Goal: Task Accomplishment & Management: Manage account settings

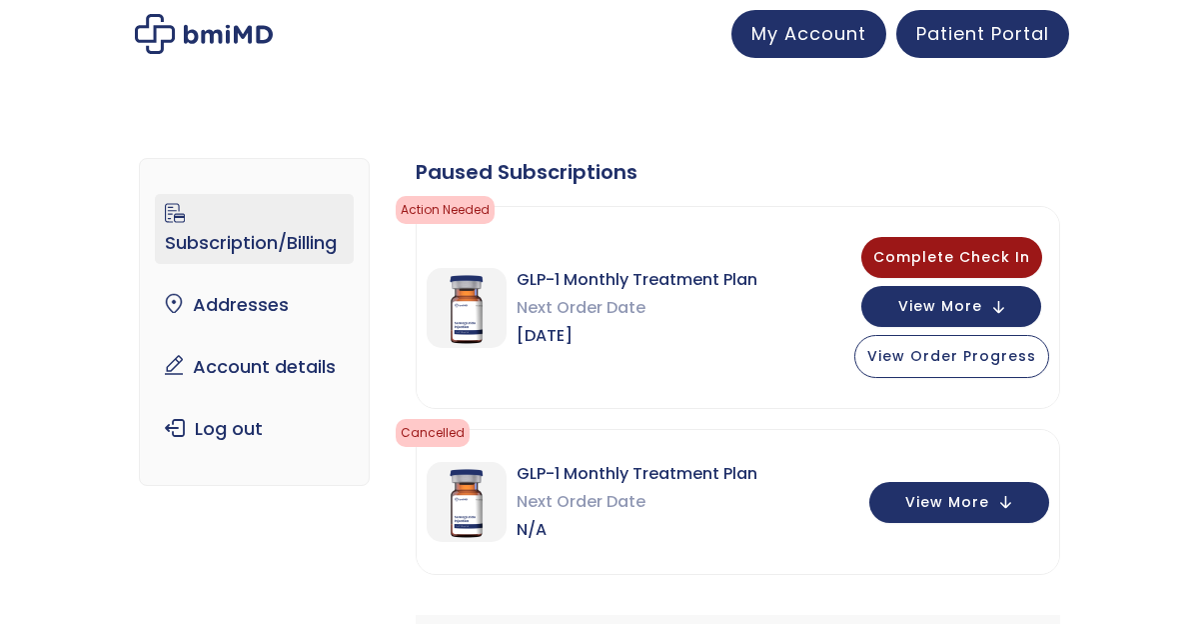
click at [511, 563] on div "GLP-1 Monthly Treatment Plan Next Order Date N/A View More" at bounding box center [738, 502] width 643 height 144
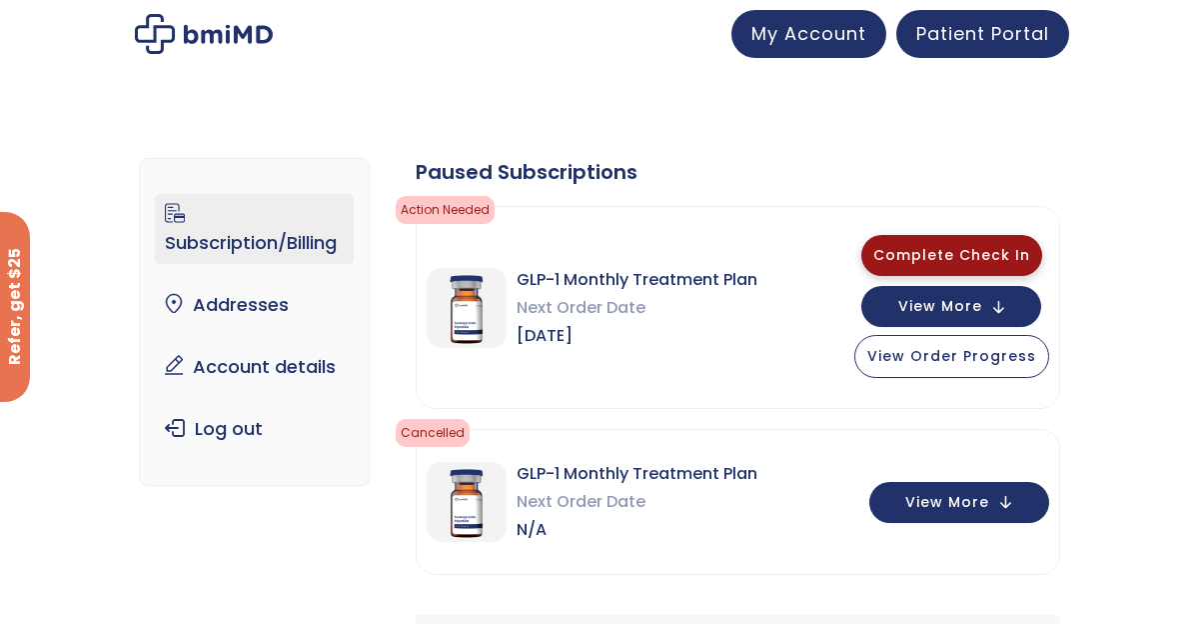
click at [946, 251] on span "Complete Check In" at bounding box center [951, 255] width 157 height 20
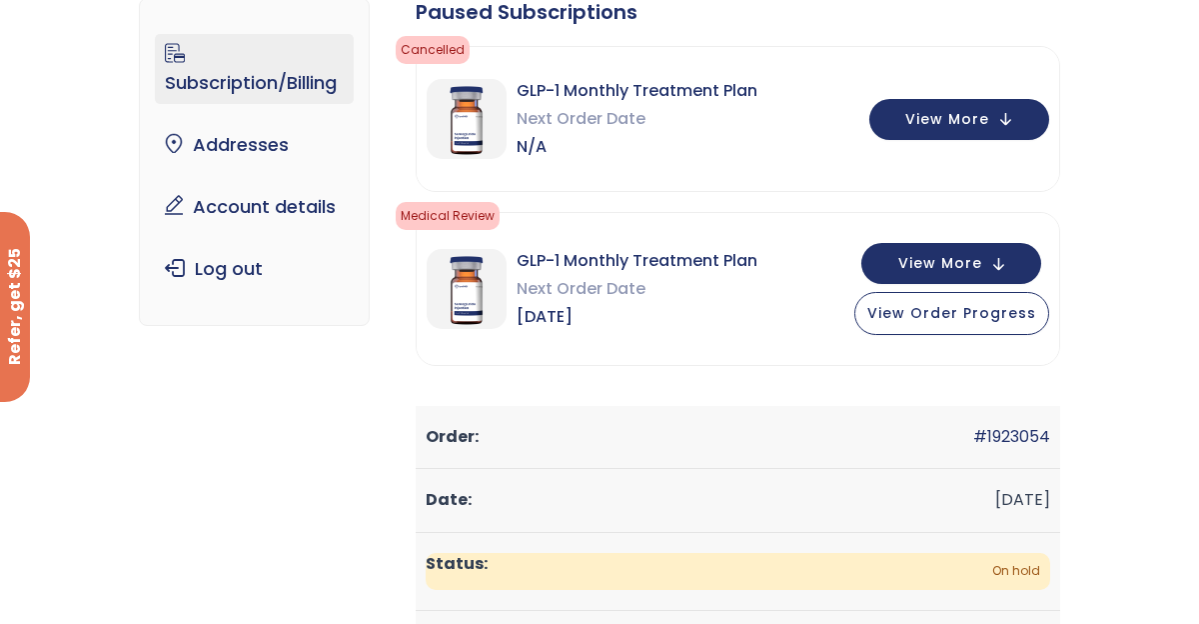
scroll to position [120, 0]
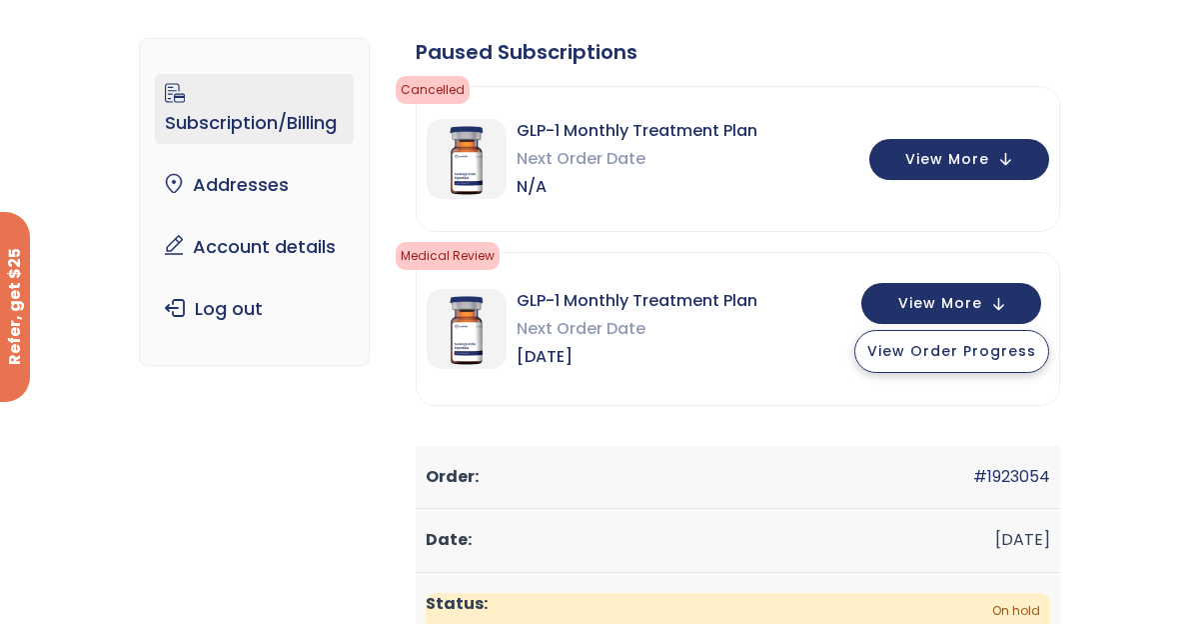
click at [966, 346] on span "View Order Progress" at bounding box center [951, 351] width 169 height 20
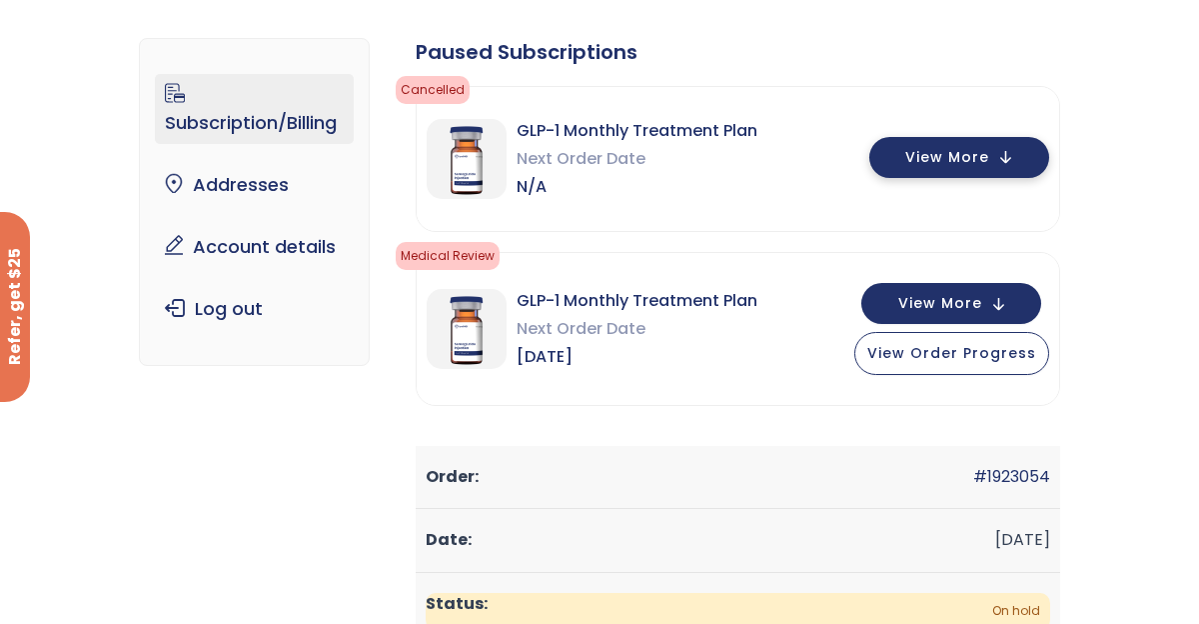
click at [897, 160] on button "View More" at bounding box center [959, 157] width 180 height 41
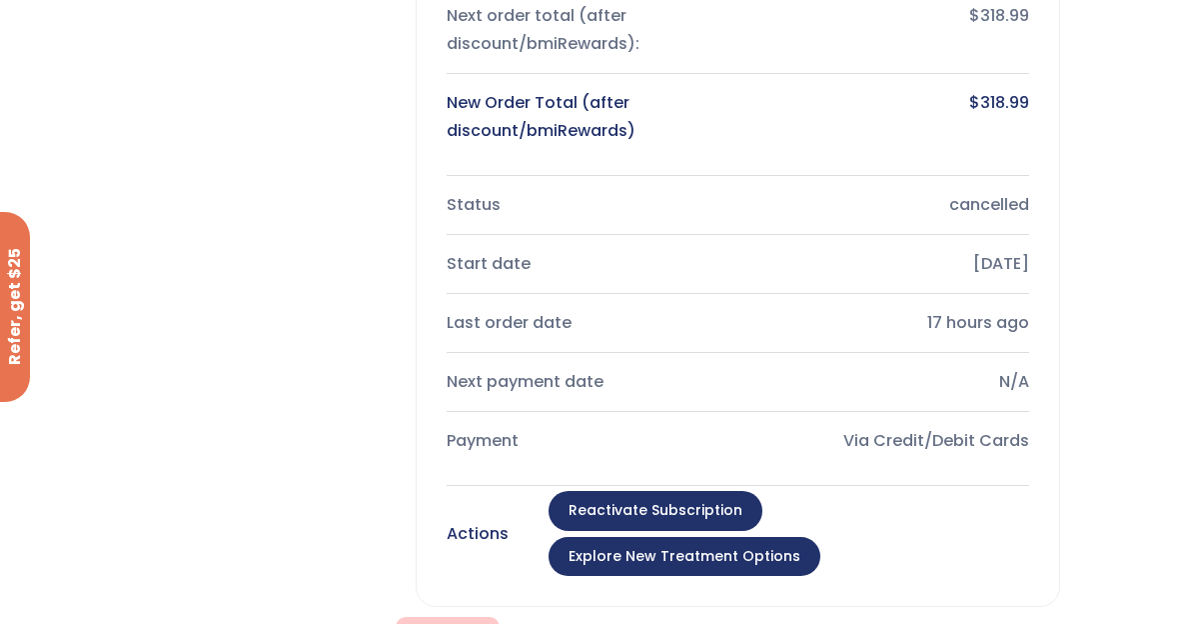
scroll to position [560, 0]
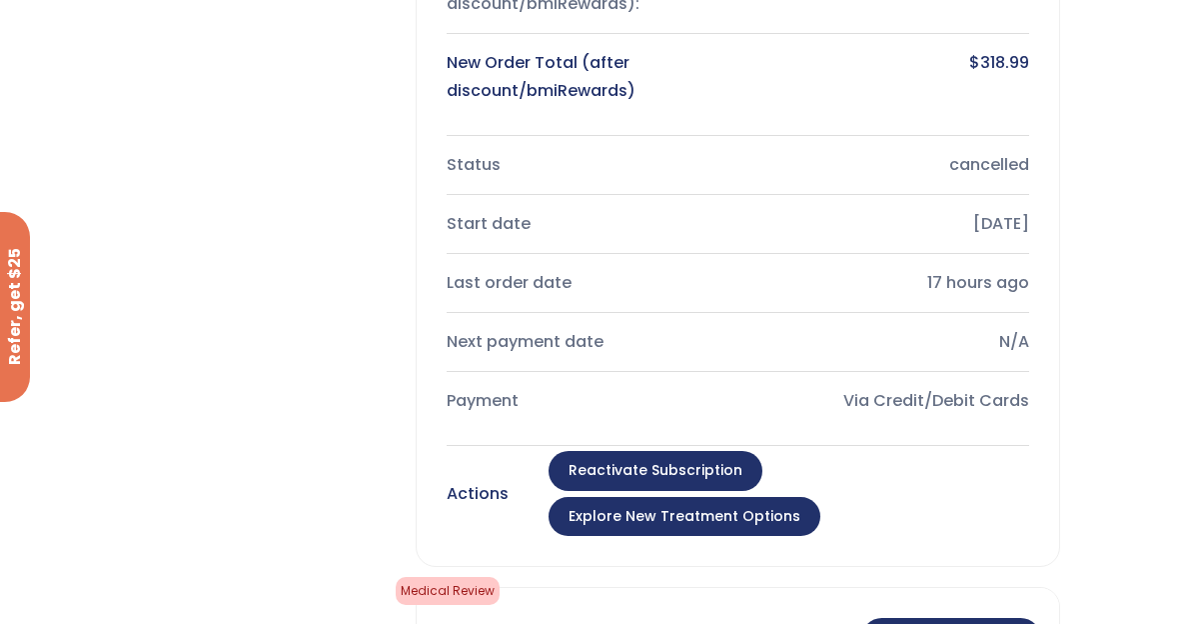
click at [820, 497] on link "Explore New Treatment Options" at bounding box center [685, 517] width 272 height 40
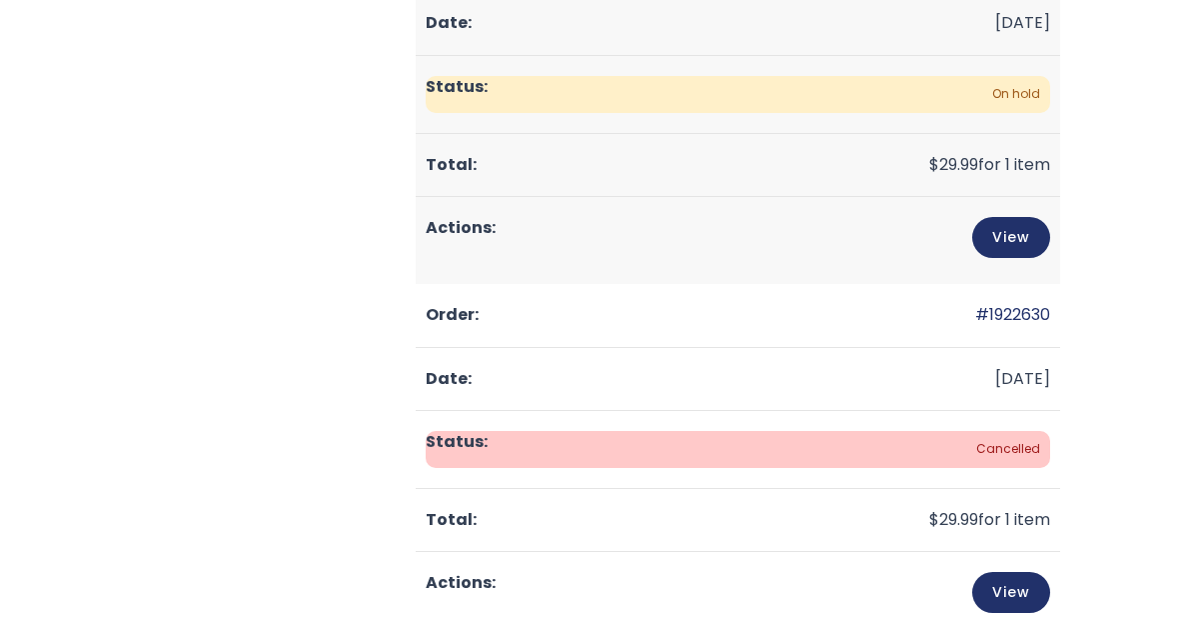
scroll to position [637, 0]
click at [262, 244] on div "Subscription/Billing bmiRewards Addresses Account details Submit a Review Log o…" at bounding box center [599, 263] width 920 height 1564
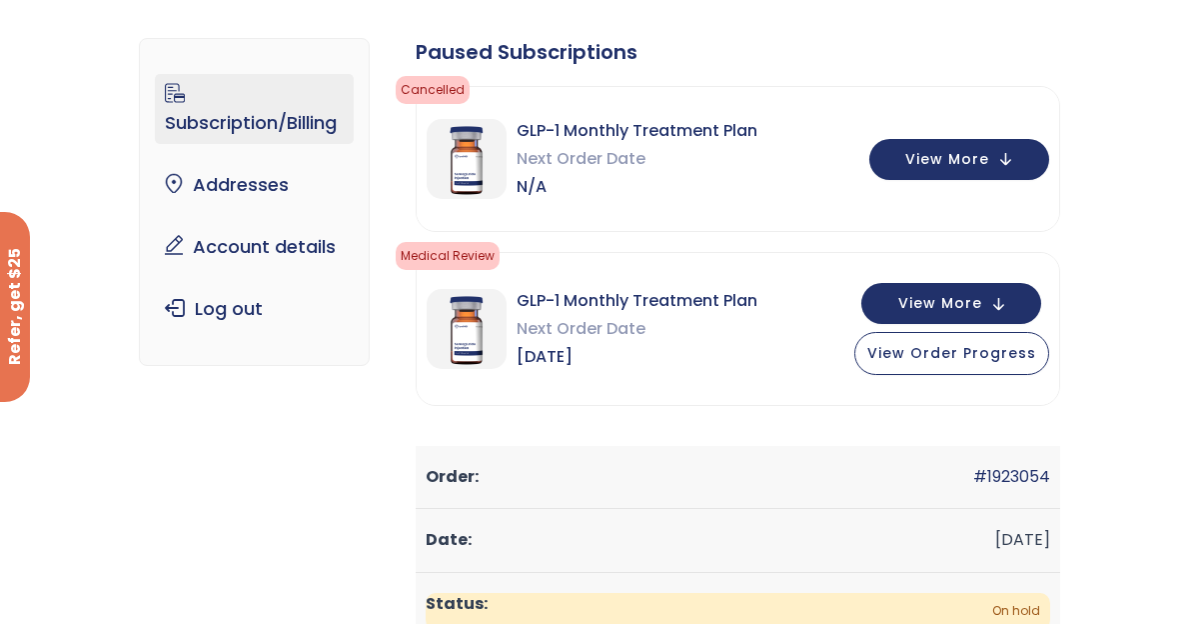
scroll to position [117, 0]
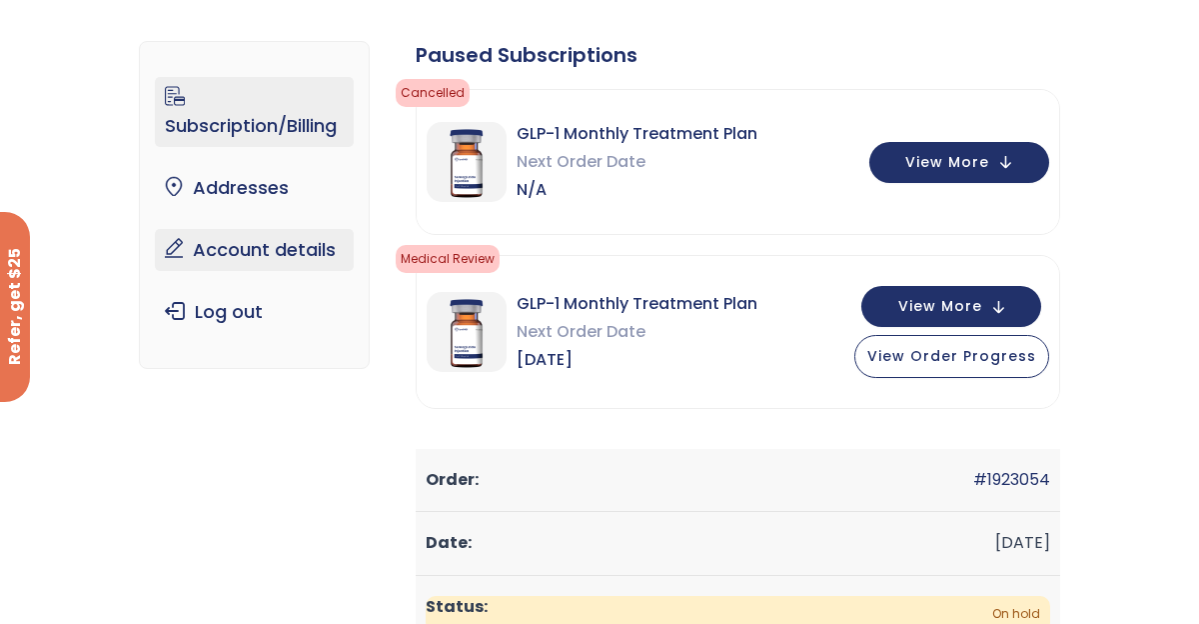
click at [261, 254] on link "Account details" at bounding box center [254, 250] width 198 height 42
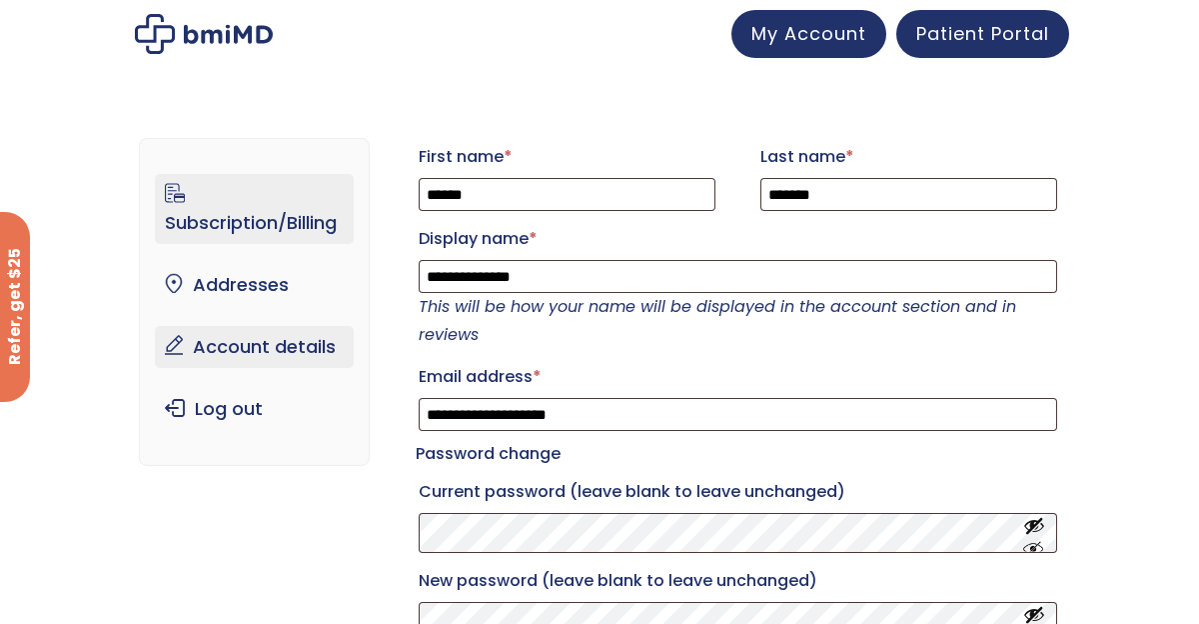
click at [269, 221] on link "Subscription/Billing" at bounding box center [254, 209] width 198 height 70
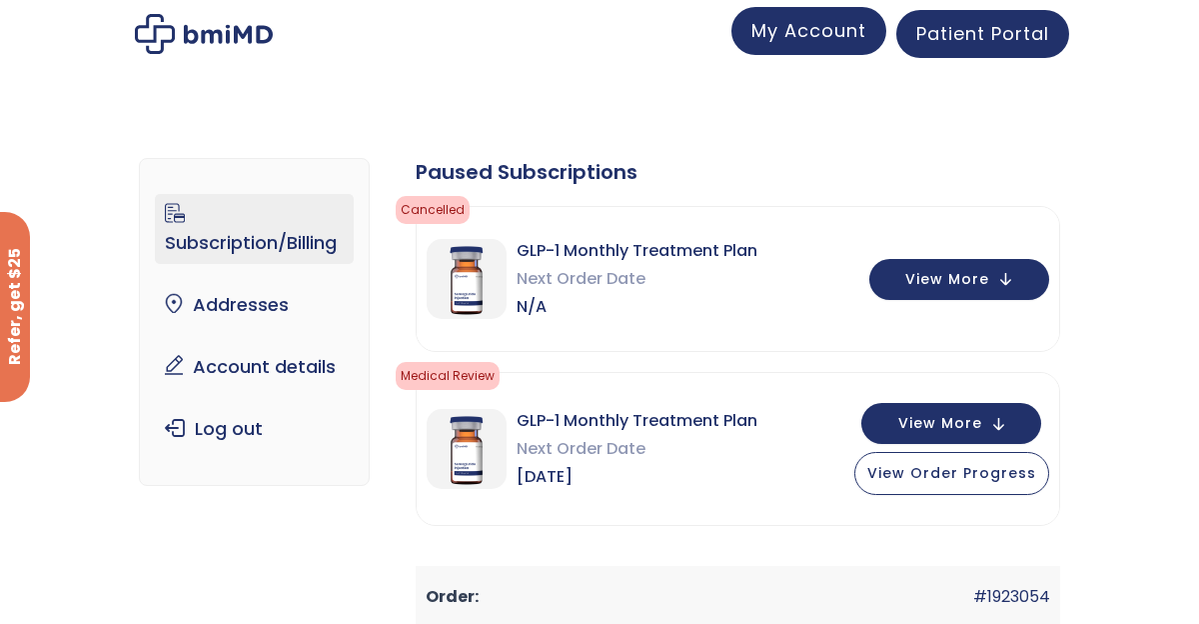
click at [870, 35] on link "My Account" at bounding box center [809, 31] width 155 height 48
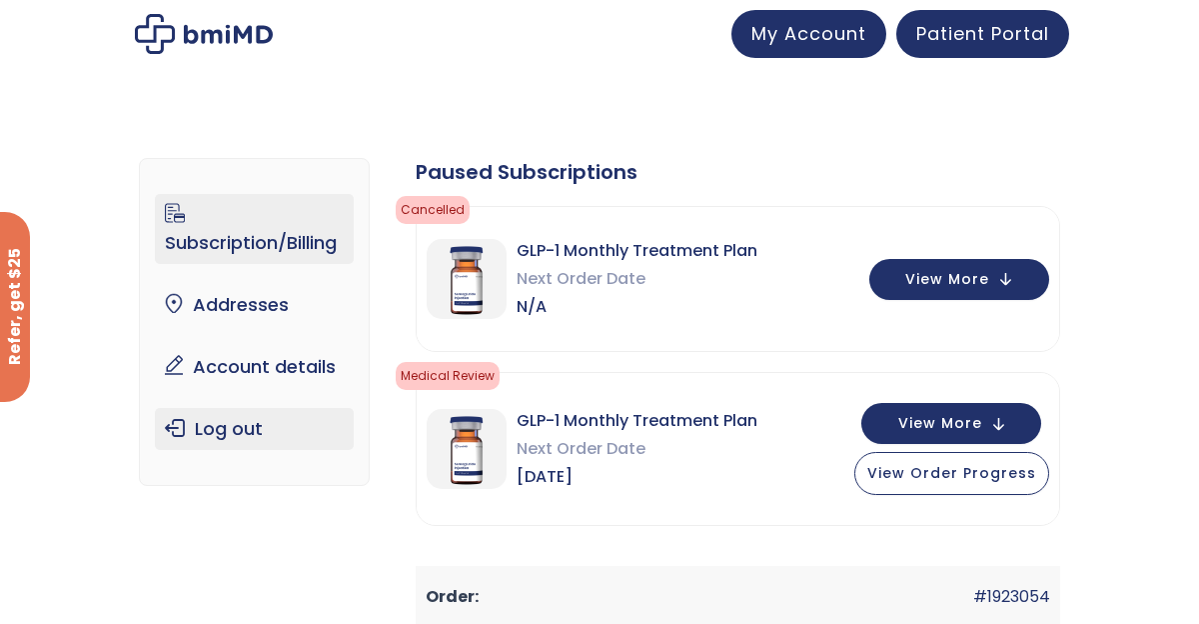
click at [235, 411] on link "Log out" at bounding box center [254, 429] width 198 height 42
